Goal: Task Accomplishment & Management: Complete application form

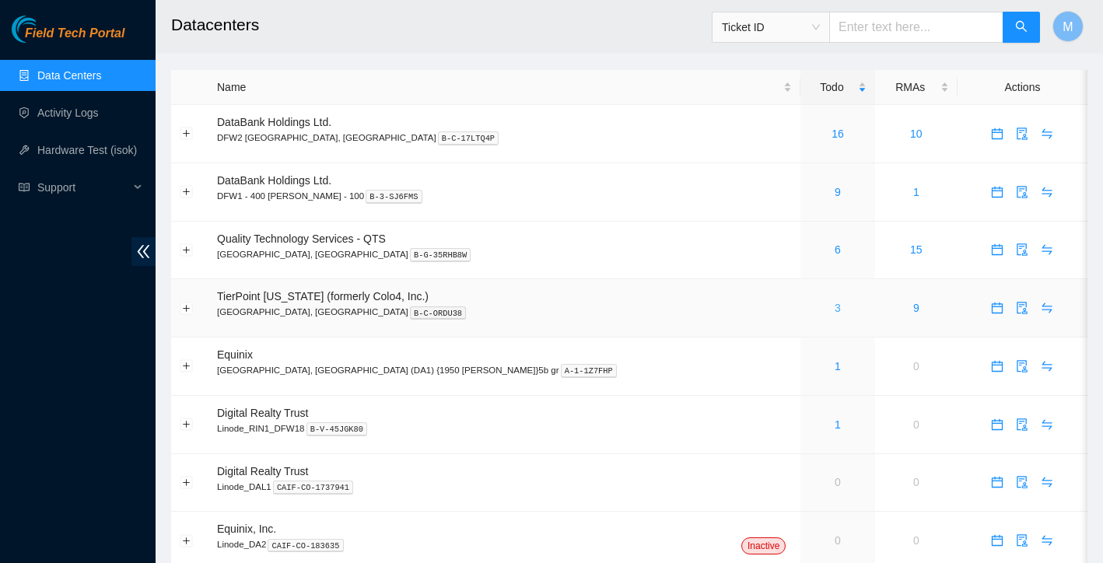
click at [834, 306] on link "3" at bounding box center [837, 308] width 6 height 12
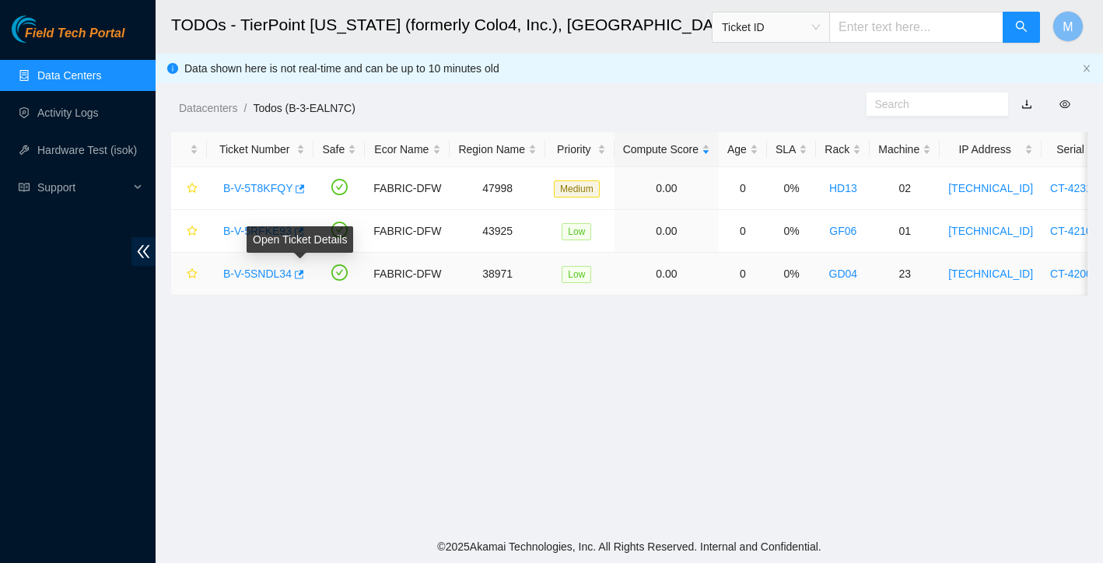
click at [278, 276] on link "B-V-5SNDL34" at bounding box center [257, 274] width 68 height 12
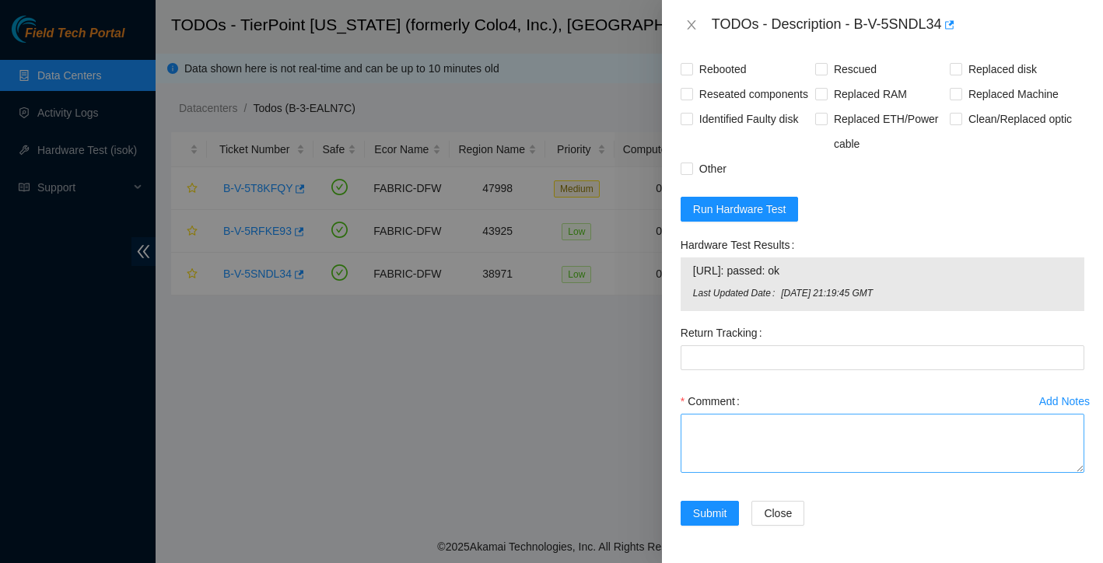
scroll to position [848, 0]
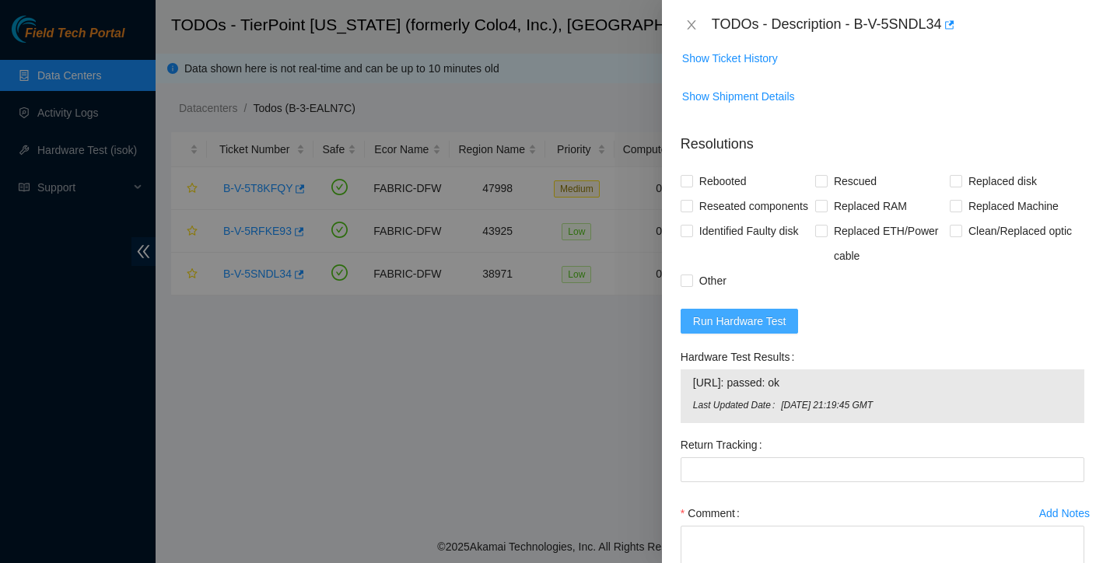
click at [759, 327] on span "Run Hardware Test" at bounding box center [739, 321] width 93 height 17
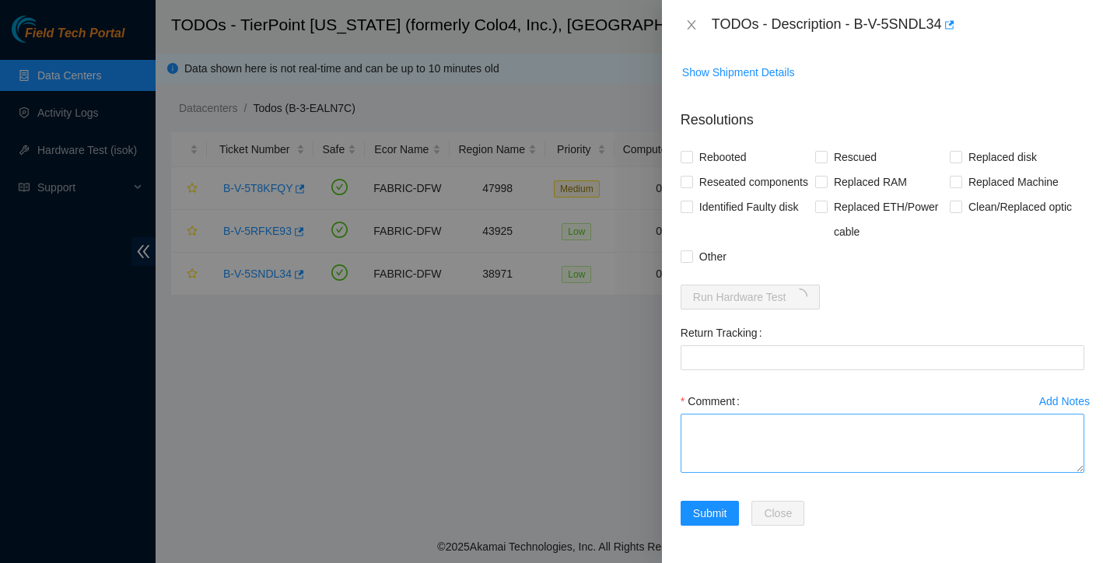
scroll to position [880, 0]
click at [759, 436] on textarea "Comment" at bounding box center [882, 443] width 404 height 59
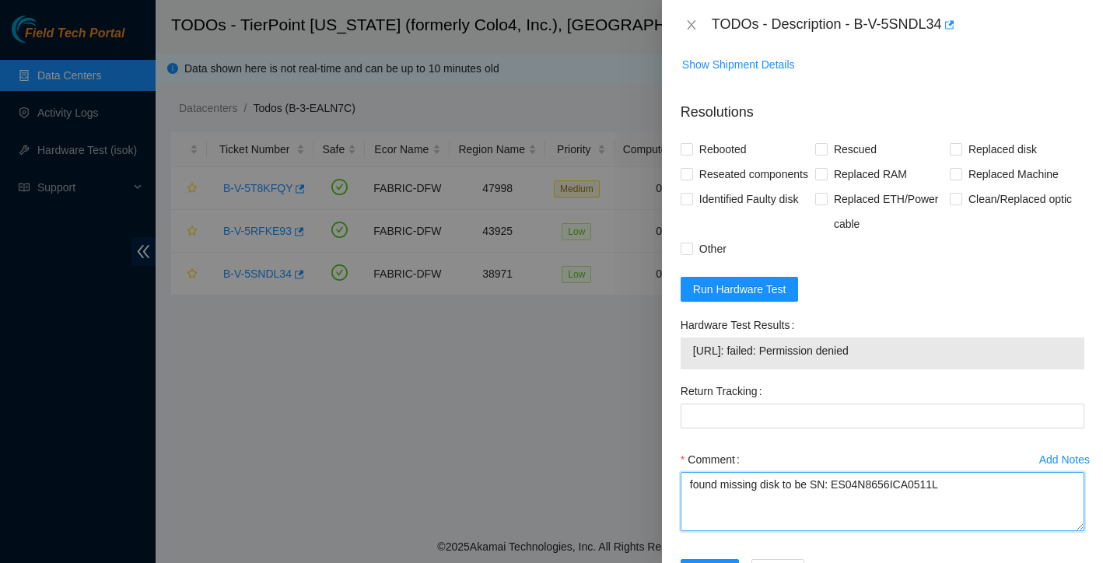
click at [689, 494] on textarea "found missing disk to be SN: ES04N8656ICA0511L" at bounding box center [882, 501] width 404 height 59
click at [960, 498] on textarea "found missing disk to be SN: ES04N8656ICA0511L" at bounding box center [882, 501] width 404 height 59
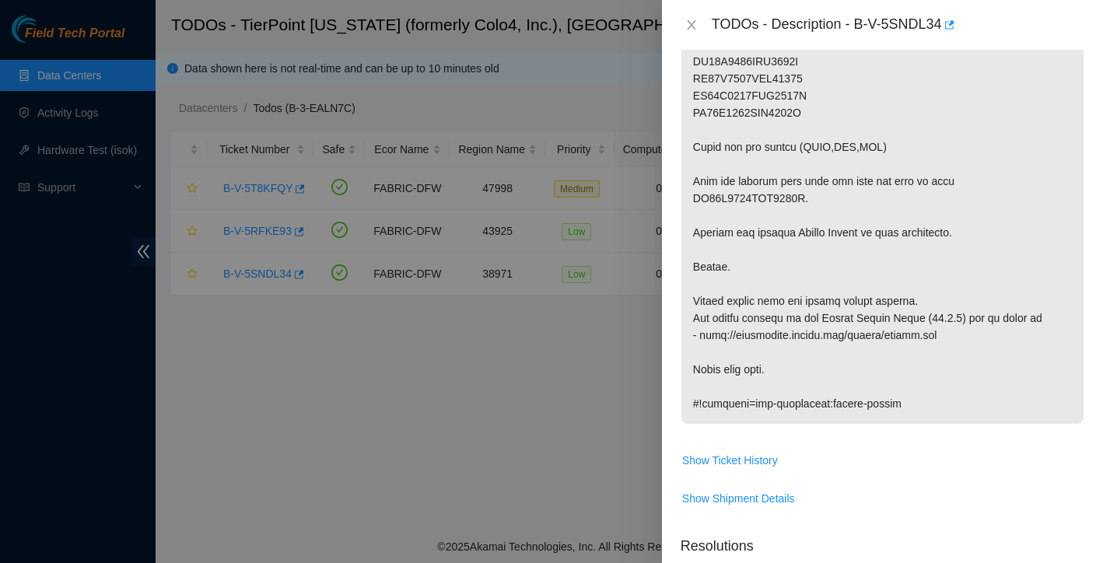
scroll to position [153, 0]
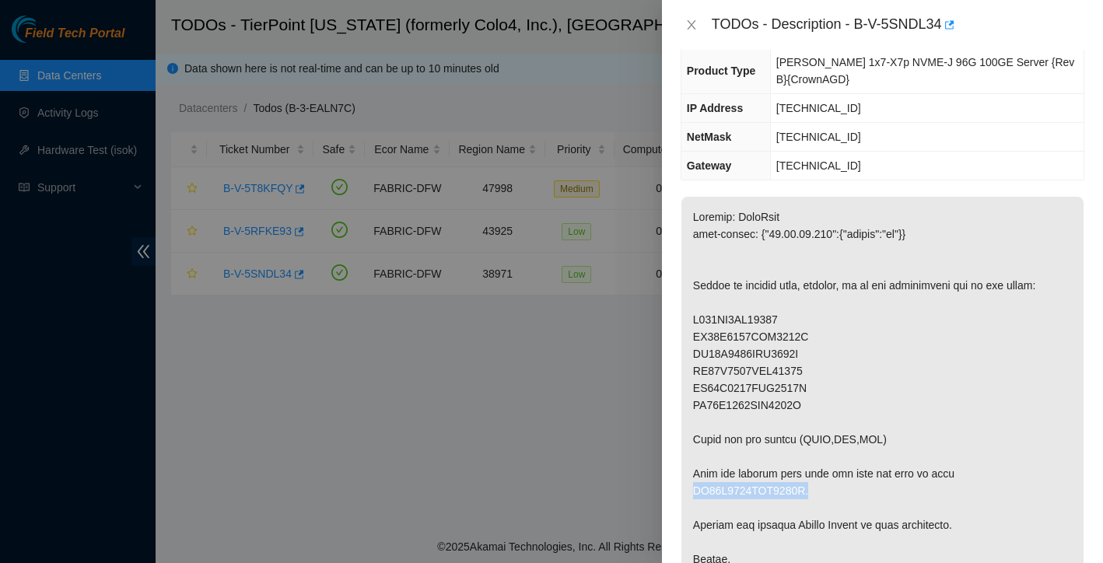
drag, startPoint x: 946, startPoint y: 476, endPoint x: 1069, endPoint y: 468, distance: 123.9
click at [1069, 468] on p at bounding box center [882, 457] width 402 height 520
copy p "ES04N8656ICA0511M."
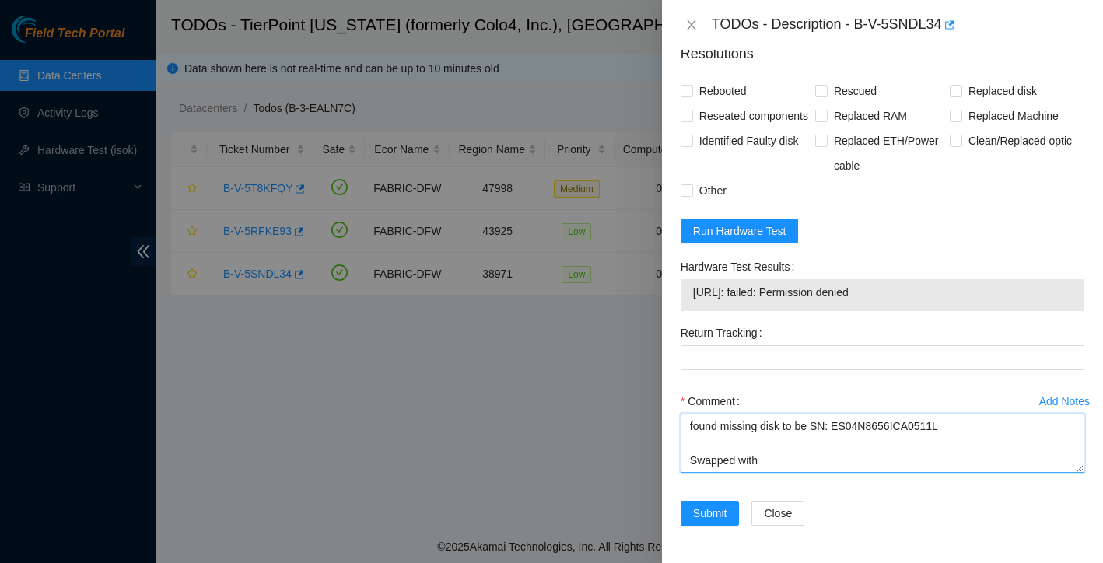
scroll to position [946, 0]
click at [818, 464] on textarea "found missing disk to be SN: ES04N8656ICA0511L Swapped with" at bounding box center [882, 443] width 404 height 59
paste textarea "ES04N8656ICA0511M."
drag, startPoint x: 753, startPoint y: 460, endPoint x: 686, endPoint y: 453, distance: 67.2
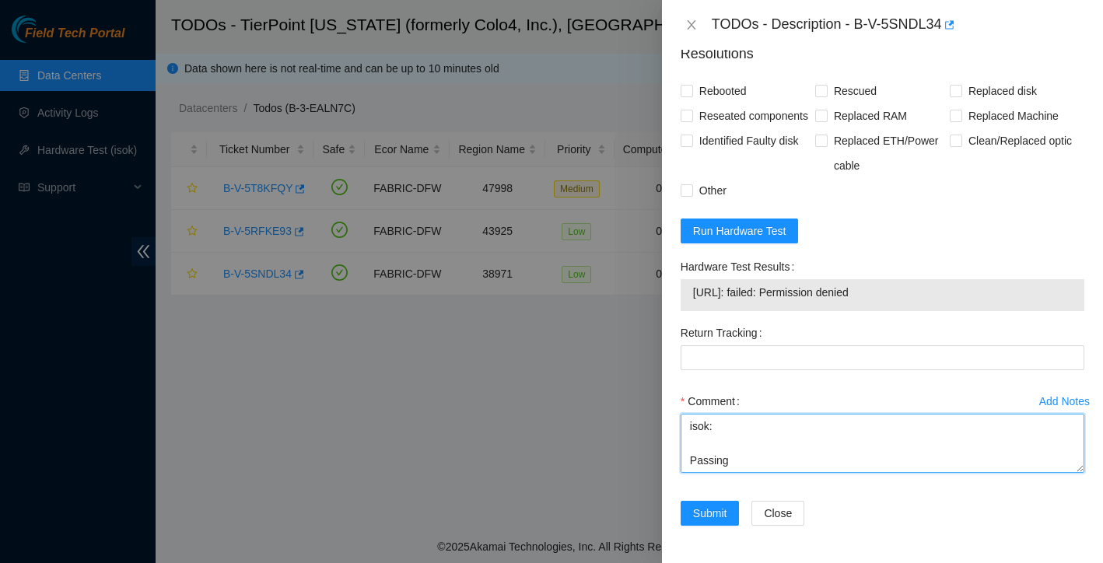
click at [686, 453] on textarea "found missing disk to be SN: ES04N8656ICA0511L Swapped with ES04N8656ICA0511M. …" at bounding box center [882, 443] width 404 height 59
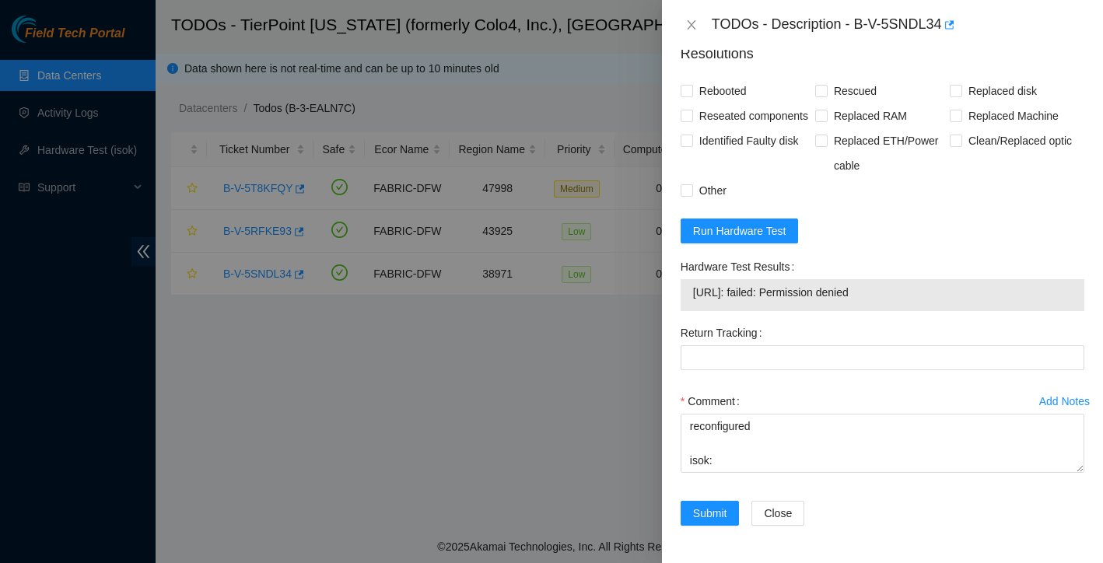
drag, startPoint x: 803, startPoint y: 292, endPoint x: 897, endPoint y: 289, distance: 94.2
click at [897, 289] on span "[URL]: failed: Permission denied" at bounding box center [882, 292] width 379 height 17
copy span "Permission denied"
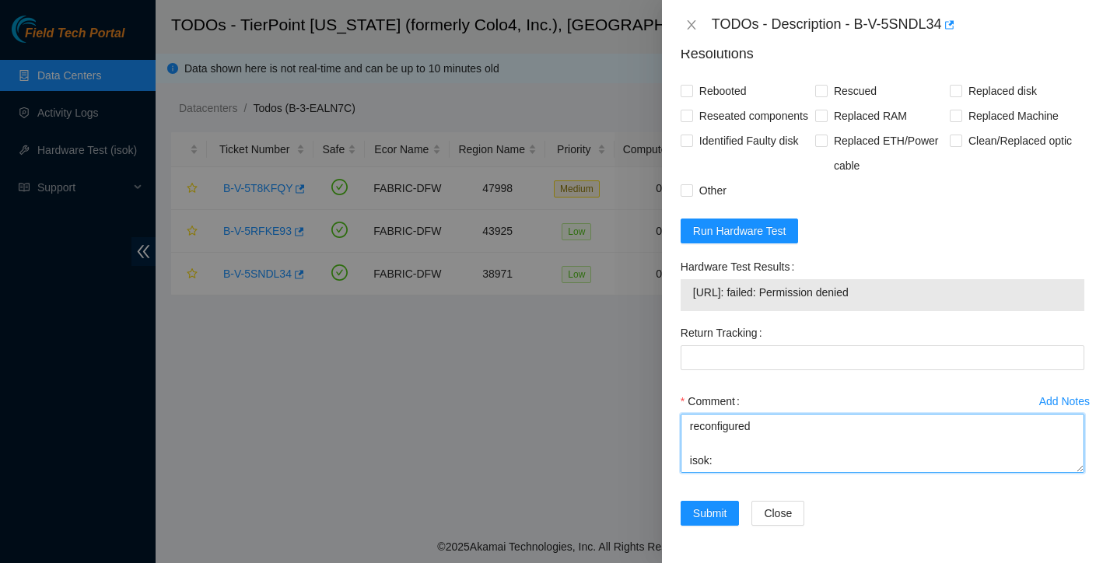
click at [696, 458] on textarea "found missing disk to be SN: ES04N8656ICA0511L Swapped with ES04N8656ICA0511M. …" at bounding box center [882, 443] width 404 height 59
paste textarea "Permission denied"
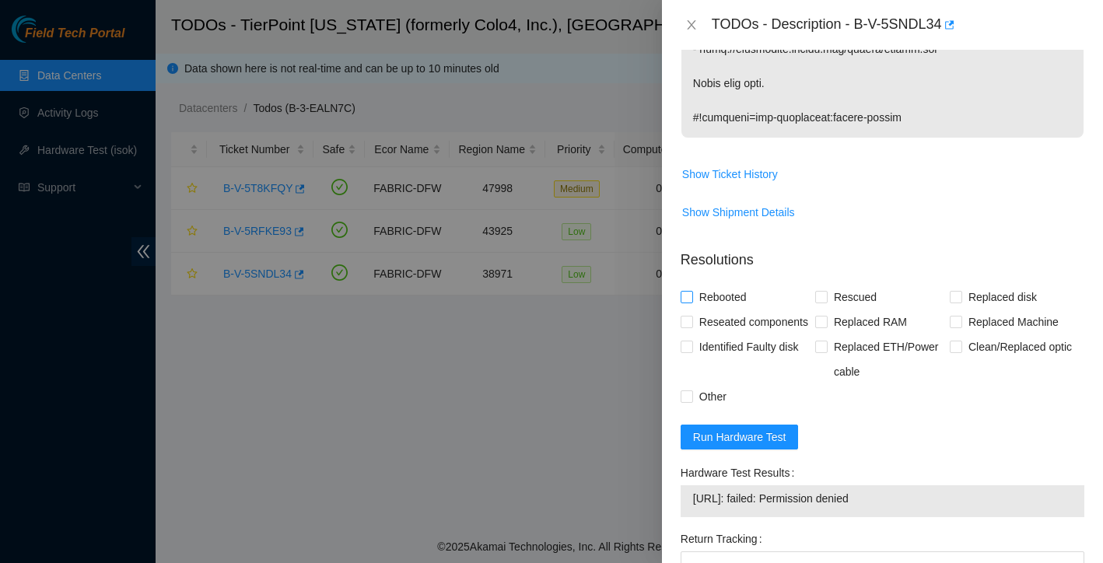
type textarea "found missing disk to be SN: ES04N8656ICA0511L Swapped with ES04N8656ICA0511M. …"
click at [682, 291] on input "Rebooted" at bounding box center [685, 296] width 11 height 11
checkbox input "true"
click at [688, 316] on span at bounding box center [686, 322] width 12 height 12
click at [688, 316] on input "Reseated components" at bounding box center [685, 321] width 11 height 11
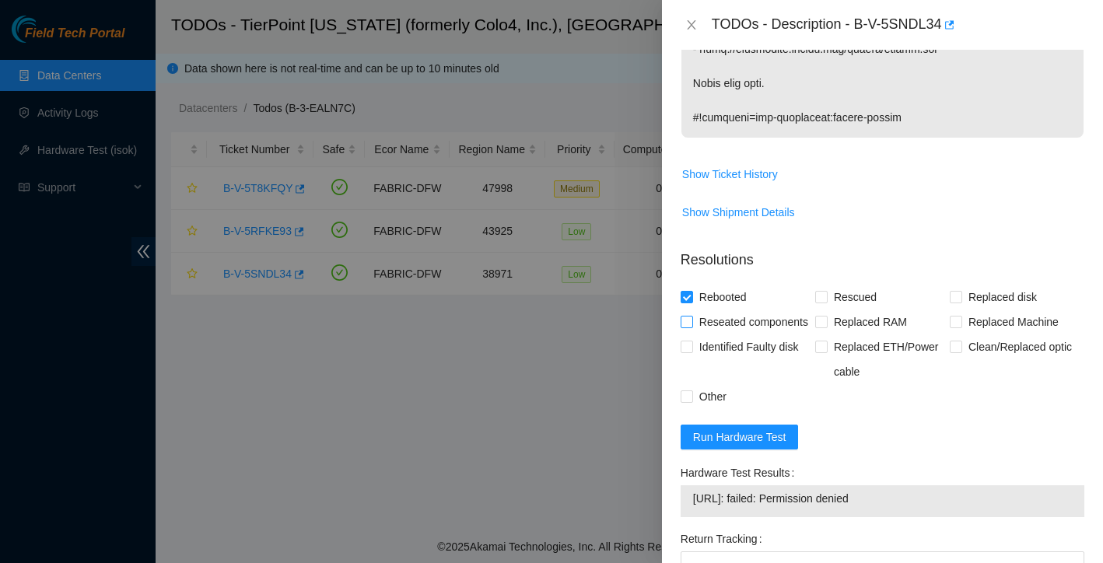
checkbox input "true"
click at [822, 291] on input "Rescued" at bounding box center [820, 296] width 11 height 11
checkbox input "true"
click at [686, 401] on input "Other" at bounding box center [685, 395] width 11 height 11
checkbox input "true"
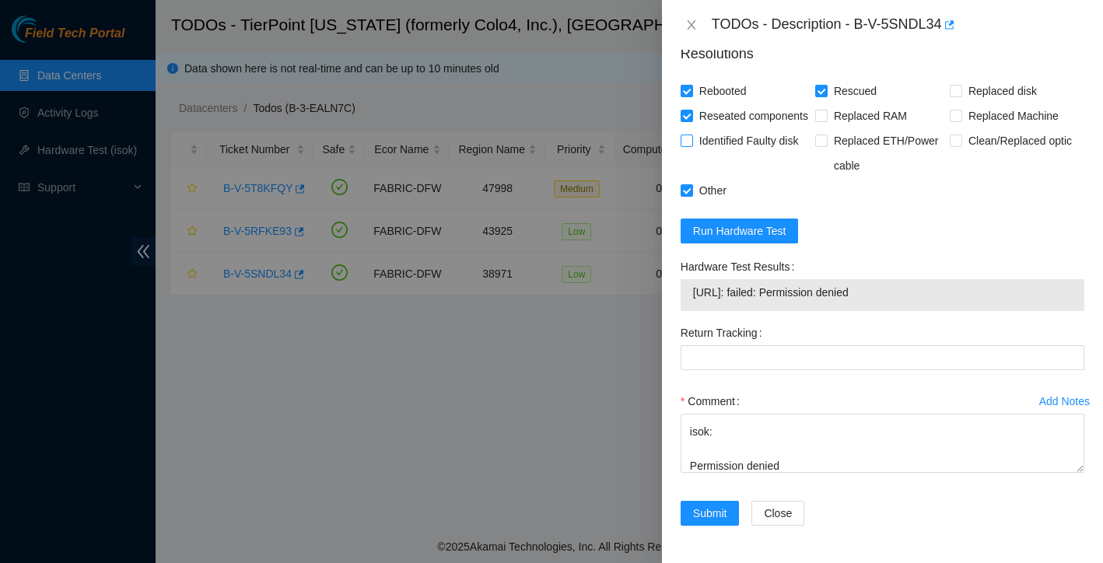
scroll to position [946, 0]
click at [712, 517] on span "Submit" at bounding box center [710, 513] width 34 height 17
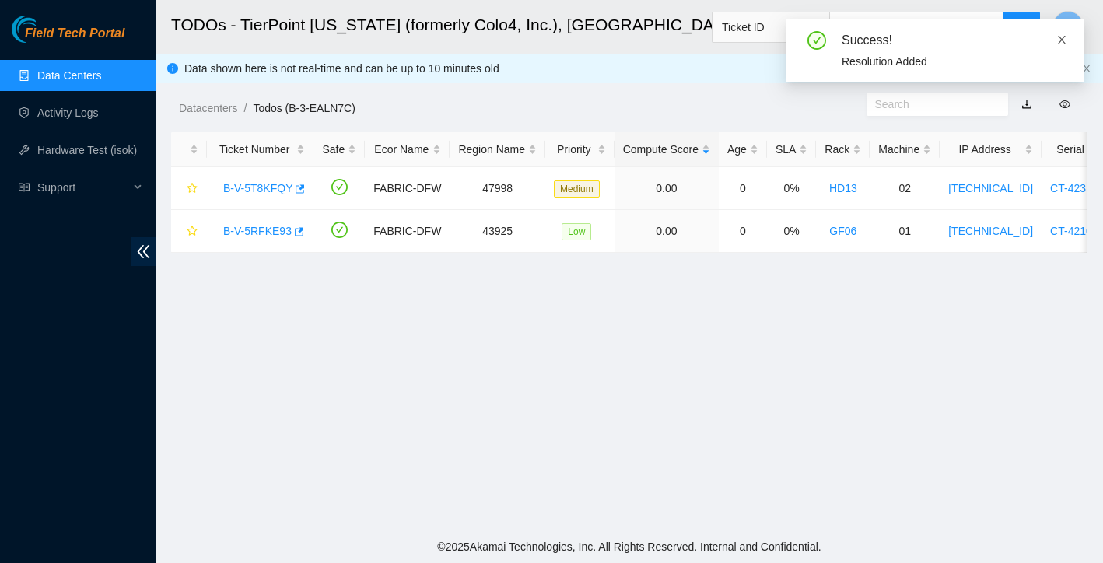
click at [1059, 40] on icon "close" at bounding box center [1061, 39] width 11 height 11
